Goal: Information Seeking & Learning: Learn about a topic

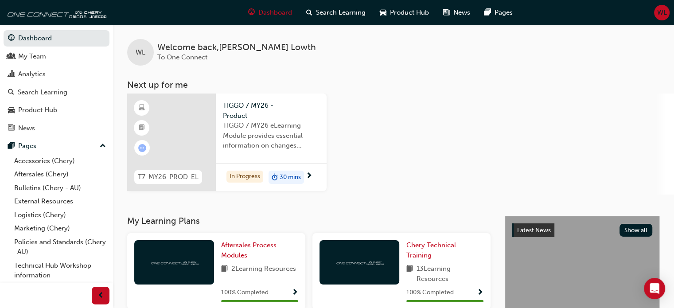
drag, startPoint x: 0, startPoint y: 0, endPoint x: 192, endPoint y: 117, distance: 224.6
click at [192, 117] on div at bounding box center [171, 143] width 89 height 98
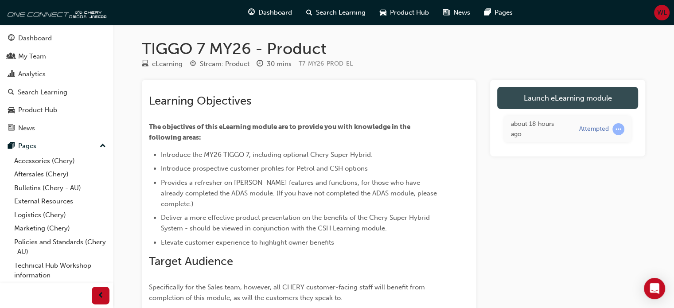
click at [553, 96] on link "Launch eLearning module" at bounding box center [568, 98] width 141 height 22
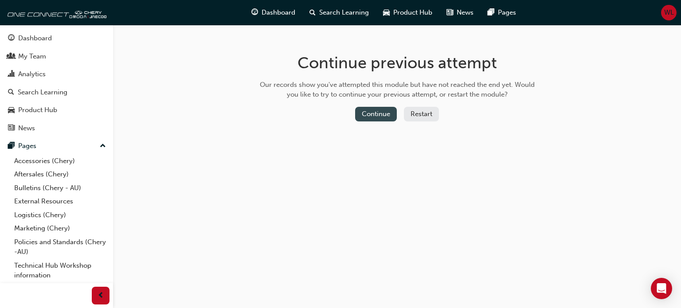
click at [371, 114] on button "Continue" at bounding box center [376, 114] width 42 height 15
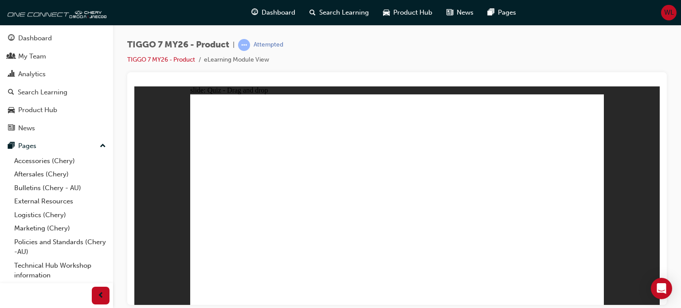
drag, startPoint x: 466, startPoint y: 112, endPoint x: 477, endPoint y: 208, distance: 96.3
drag, startPoint x: 377, startPoint y: 110, endPoint x: 230, endPoint y: 205, distance: 174.8
drag, startPoint x: 513, startPoint y: 156, endPoint x: 401, endPoint y: 208, distance: 123.4
drag, startPoint x: 423, startPoint y: 157, endPoint x: 554, endPoint y: 208, distance: 141.0
drag, startPoint x: 534, startPoint y: 110, endPoint x: 307, endPoint y: 200, distance: 244.4
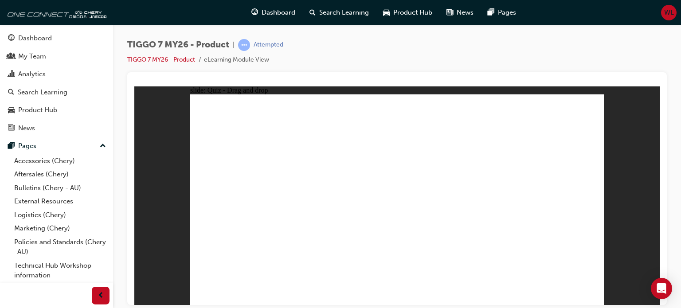
drag, startPoint x: 559, startPoint y: 135, endPoint x: 413, endPoint y: 213, distance: 165.1
drag, startPoint x: 405, startPoint y: 134, endPoint x: 262, endPoint y: 210, distance: 162.7
drag, startPoint x: 486, startPoint y: 133, endPoint x: 257, endPoint y: 236, distance: 251.7
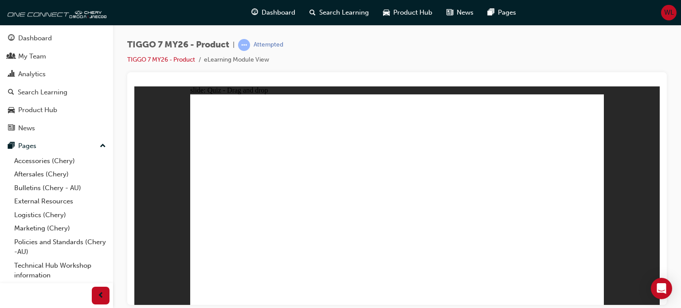
drag, startPoint x: 416, startPoint y: 235, endPoint x: 392, endPoint y: 238, distance: 25.1
drag, startPoint x: 481, startPoint y: 131, endPoint x: 247, endPoint y: 232, distance: 254.0
drag, startPoint x: 576, startPoint y: 132, endPoint x: 412, endPoint y: 226, distance: 188.9
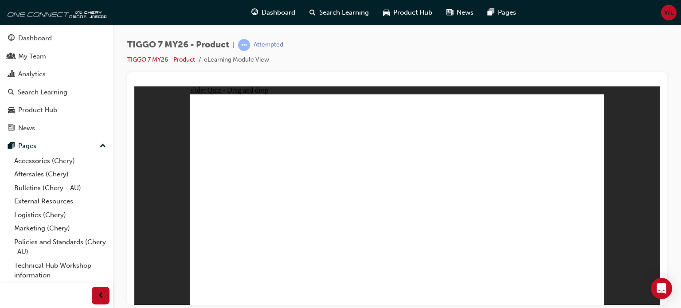
drag, startPoint x: 564, startPoint y: 112, endPoint x: 241, endPoint y: 239, distance: 346.7
drag, startPoint x: 382, startPoint y: 112, endPoint x: 439, endPoint y: 227, distance: 128.9
drag, startPoint x: 528, startPoint y: 132, endPoint x: 246, endPoint y: 241, distance: 302.1
drag, startPoint x: 482, startPoint y: 149, endPoint x: 487, endPoint y: 225, distance: 76.0
drag, startPoint x: 434, startPoint y: 133, endPoint x: 445, endPoint y: 247, distance: 114.9
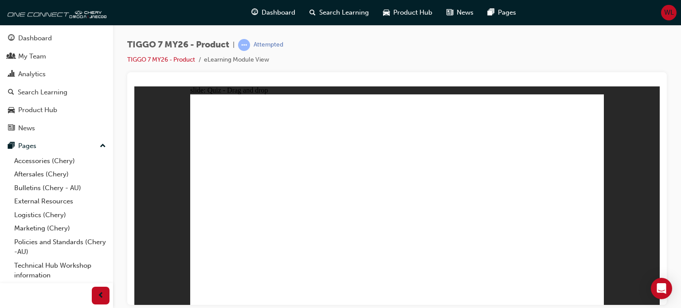
drag, startPoint x: 517, startPoint y: 114, endPoint x: 397, endPoint y: 235, distance: 169.9
drag, startPoint x: 435, startPoint y: 114, endPoint x: 442, endPoint y: 236, distance: 122.1
drag, startPoint x: 479, startPoint y: 116, endPoint x: 344, endPoint y: 226, distance: 174.0
drag, startPoint x: 392, startPoint y: 132, endPoint x: 236, endPoint y: 241, distance: 190.2
drag, startPoint x: 434, startPoint y: 152, endPoint x: 293, endPoint y: 239, distance: 165.6
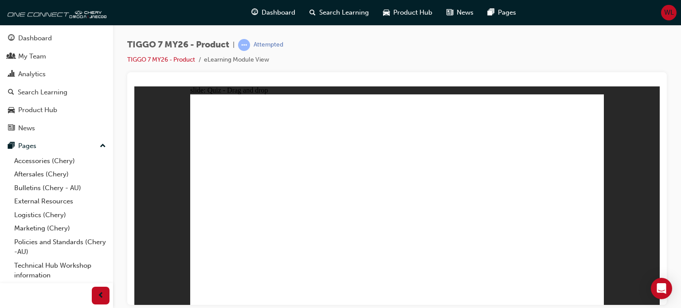
drag, startPoint x: 528, startPoint y: 152, endPoint x: 320, endPoint y: 239, distance: 225.8
drag, startPoint x: 569, startPoint y: 130, endPoint x: 456, endPoint y: 201, distance: 133.3
drag, startPoint x: 478, startPoint y: 126, endPoint x: 304, endPoint y: 181, distance: 182.3
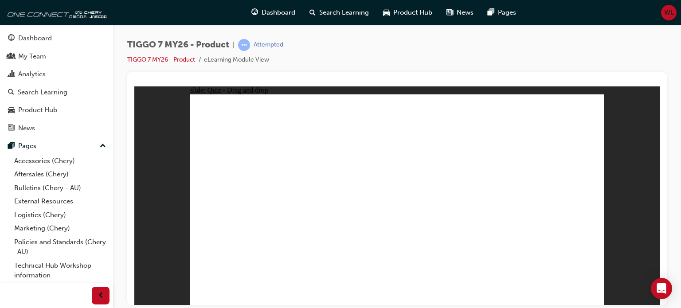
drag, startPoint x: 392, startPoint y: 125, endPoint x: 274, endPoint y: 215, distance: 149.0
radio input "true"
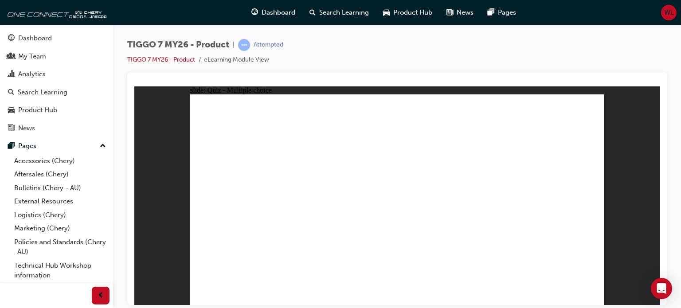
drag, startPoint x: 402, startPoint y: 111, endPoint x: 452, endPoint y: 213, distance: 114.0
drag, startPoint x: 403, startPoint y: 129, endPoint x: 447, endPoint y: 256, distance: 133.9
drag, startPoint x: 459, startPoint y: 174, endPoint x: 427, endPoint y: 237, distance: 70.6
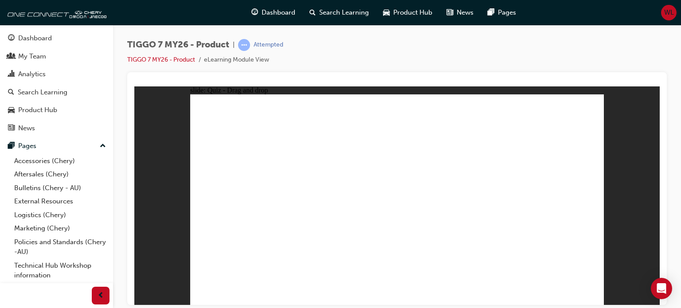
drag, startPoint x: 470, startPoint y: 127, endPoint x: 490, endPoint y: 227, distance: 101.4
drag, startPoint x: 544, startPoint y: 129, endPoint x: 427, endPoint y: 242, distance: 161.5
drag, startPoint x: 475, startPoint y: 108, endPoint x: 475, endPoint y: 232, distance: 124.2
drag, startPoint x: 471, startPoint y: 112, endPoint x: 479, endPoint y: 238, distance: 126.2
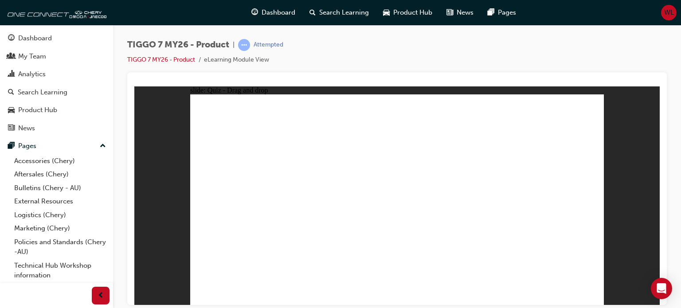
drag, startPoint x: 547, startPoint y: 110, endPoint x: 429, endPoint y: 247, distance: 181.1
radio input "true"
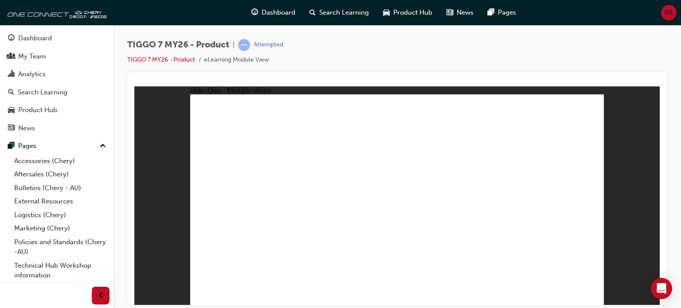
drag, startPoint x: 504, startPoint y: 151, endPoint x: 551, endPoint y: 204, distance: 71.6
drag, startPoint x: 482, startPoint y: 112, endPoint x: 332, endPoint y: 206, distance: 176.9
drag, startPoint x: 383, startPoint y: 108, endPoint x: 474, endPoint y: 204, distance: 132.7
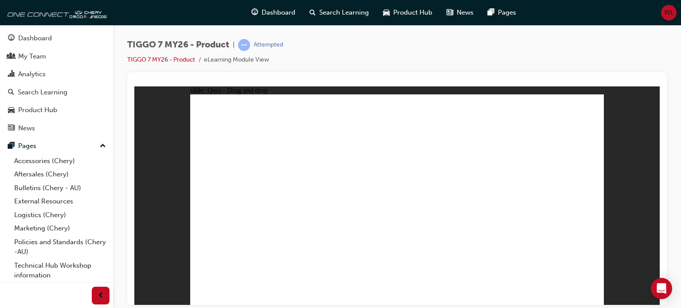
drag, startPoint x: 443, startPoint y: 150, endPoint x: 223, endPoint y: 215, distance: 230.2
drag, startPoint x: 420, startPoint y: 151, endPoint x: 388, endPoint y: 204, distance: 62.5
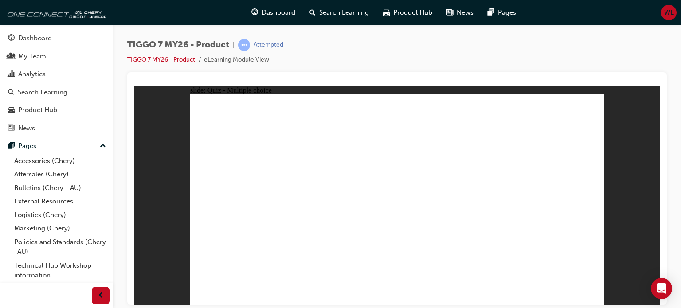
radio input "true"
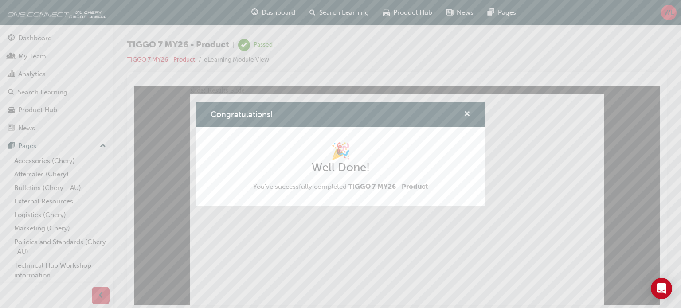
drag, startPoint x: 468, startPoint y: 114, endPoint x: 473, endPoint y: 106, distance: 9.2
click at [471, 111] on div "Congratulations!" at bounding box center [340, 114] width 288 height 25
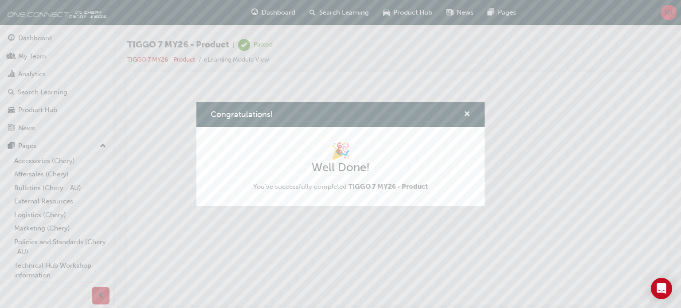
click at [468, 113] on span "cross-icon" at bounding box center [467, 115] width 7 height 8
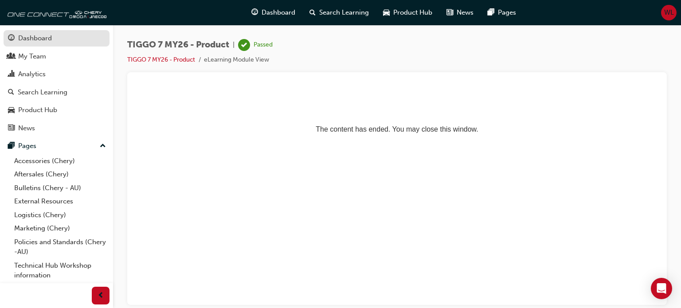
click at [23, 40] on div "Dashboard" at bounding box center [35, 38] width 34 height 10
